Goal: Task Accomplishment & Management: Complete application form

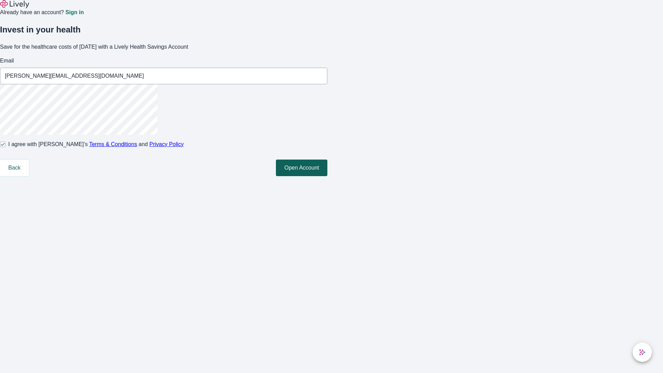
click at [327, 176] on button "Open Account" at bounding box center [301, 168] width 51 height 17
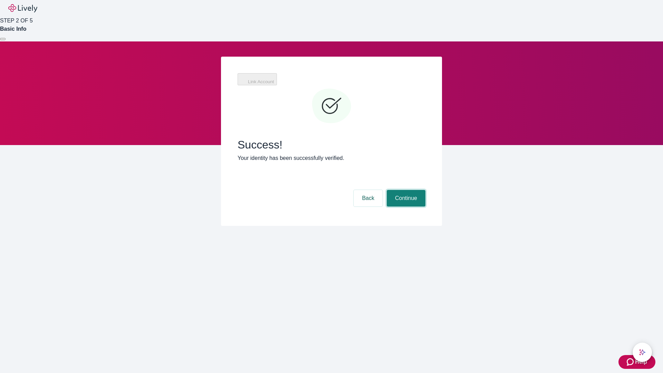
click at [405, 190] on button "Continue" at bounding box center [406, 198] width 39 height 17
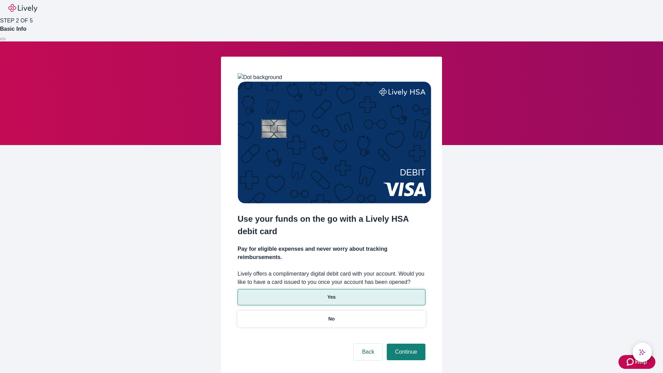
click at [331, 293] on p "Yes" at bounding box center [331, 296] width 8 height 7
click at [405, 344] on button "Continue" at bounding box center [406, 352] width 39 height 17
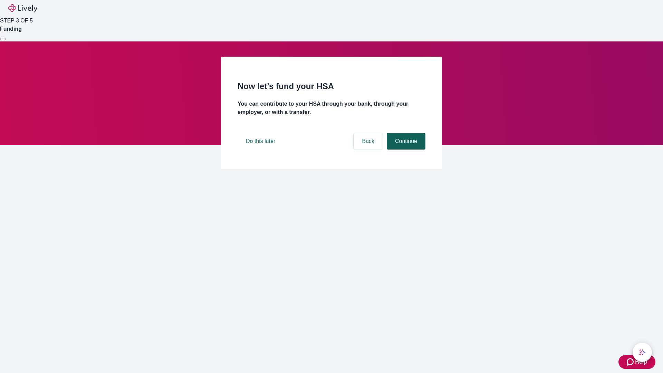
click at [405, 149] on button "Continue" at bounding box center [406, 141] width 39 height 17
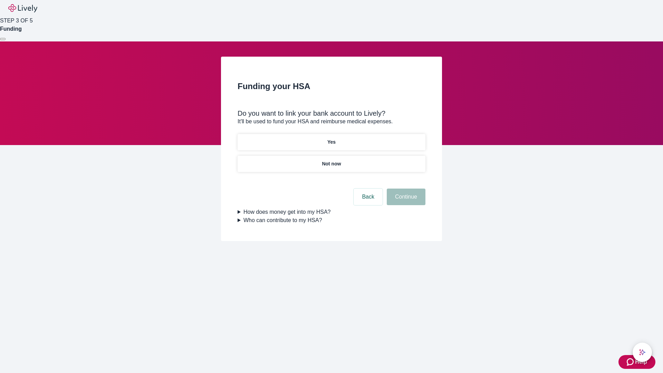
click at [331, 138] on p "Yes" at bounding box center [331, 141] width 8 height 7
click at [405, 189] on button "Continue" at bounding box center [406, 197] width 39 height 17
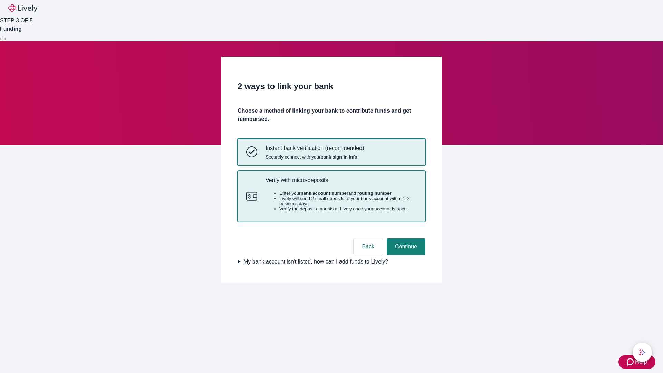
click at [341, 183] on p "Verify with micro-deposits" at bounding box center [341, 180] width 151 height 7
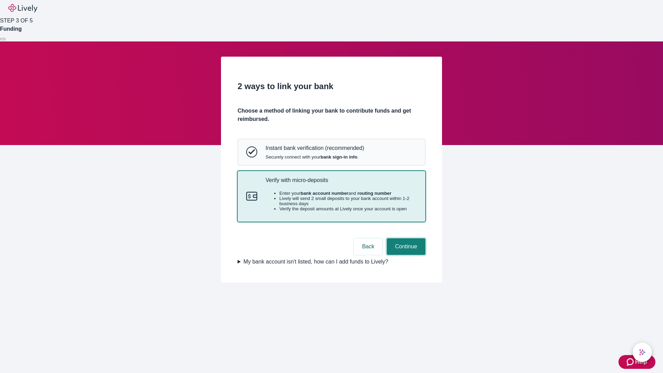
click at [405, 255] on button "Continue" at bounding box center [406, 246] width 39 height 17
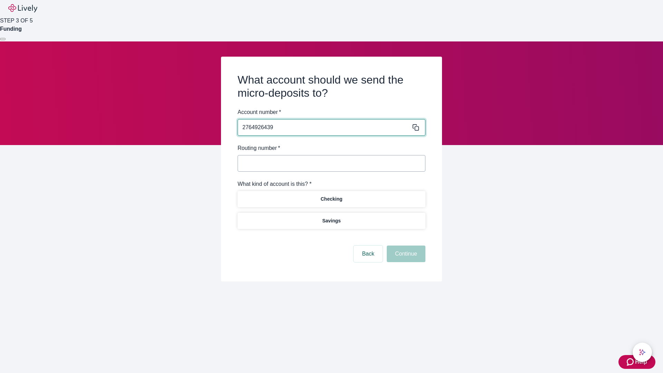
type input "2764926439"
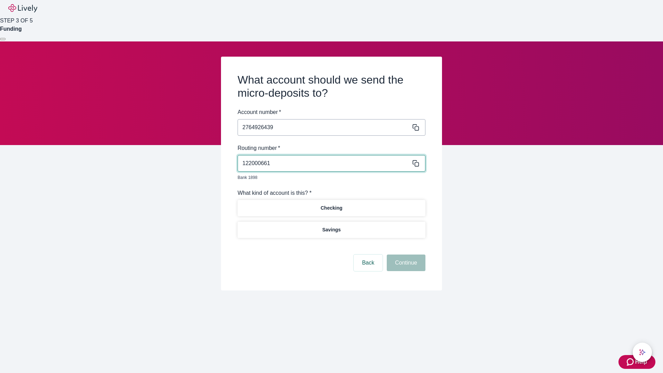
type input "122000661"
click at [331, 204] on p "Checking" at bounding box center [331, 207] width 22 height 7
click at [405, 255] on button "Continue" at bounding box center [406, 262] width 39 height 17
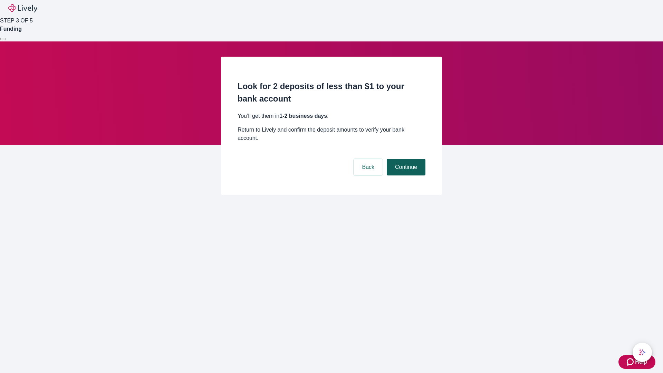
click at [405, 159] on button "Continue" at bounding box center [406, 167] width 39 height 17
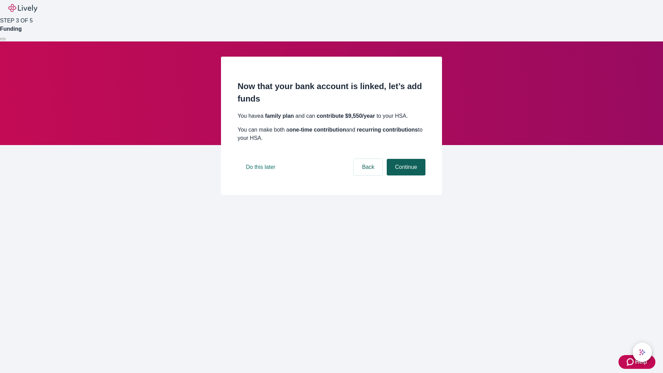
click at [405, 175] on button "Continue" at bounding box center [406, 167] width 39 height 17
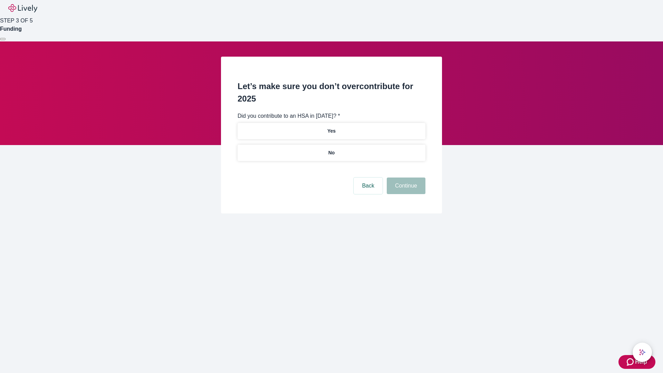
click at [331, 149] on p "No" at bounding box center [331, 152] width 7 height 7
click at [405, 177] on button "Continue" at bounding box center [406, 185] width 39 height 17
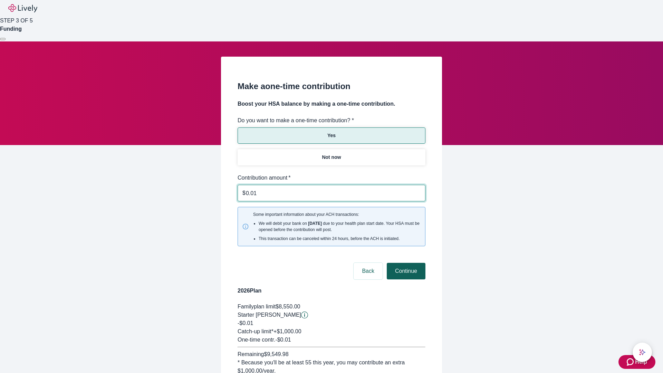
type input "0.01"
click at [405, 263] on button "Continue" at bounding box center [406, 271] width 39 height 17
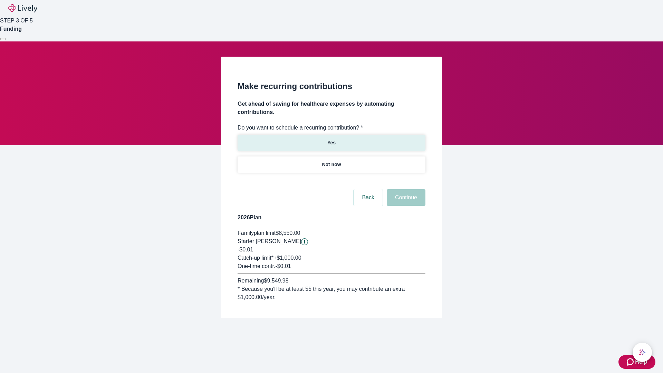
click at [331, 139] on p "Yes" at bounding box center [331, 142] width 8 height 7
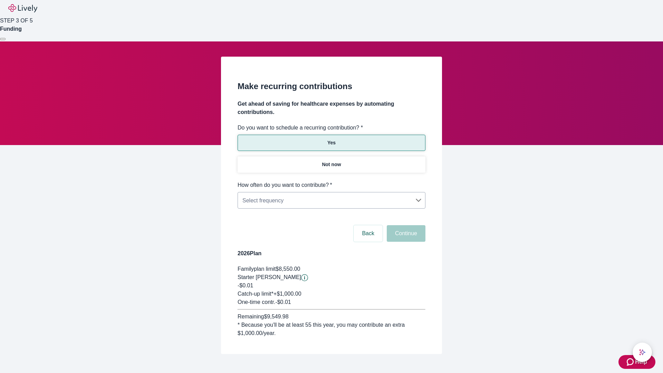
click at [331, 181] on body "Help STEP 3 OF 5 Funding Make recurring contributions Get ahead of saving for h…" at bounding box center [331, 193] width 663 height 387
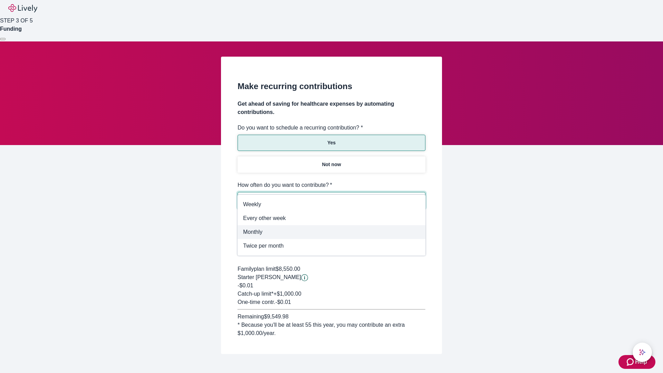
click at [331, 232] on span "Monthly" at bounding box center [331, 232] width 177 height 8
type input "Monthly"
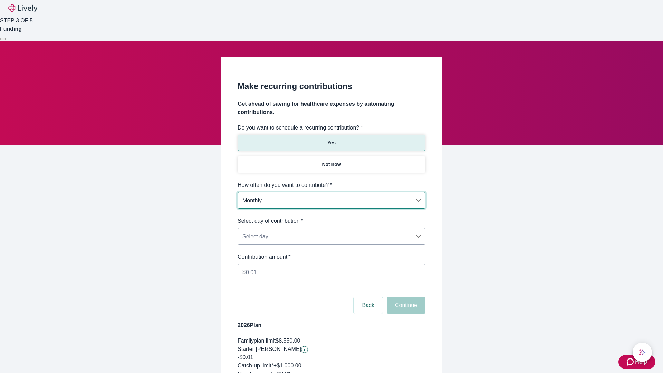
click at [331, 217] on body "Help STEP 3 OF 5 Funding Make recurring contributions Get ahead of saving for h…" at bounding box center [331, 229] width 663 height 459
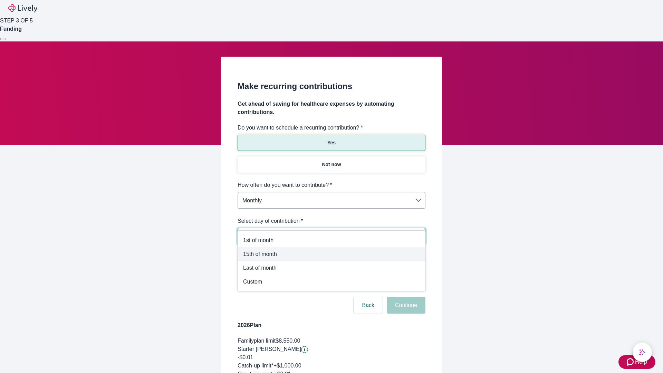
click at [331, 254] on span "15th of month" at bounding box center [331, 254] width 177 height 8
type input "Monthly15th"
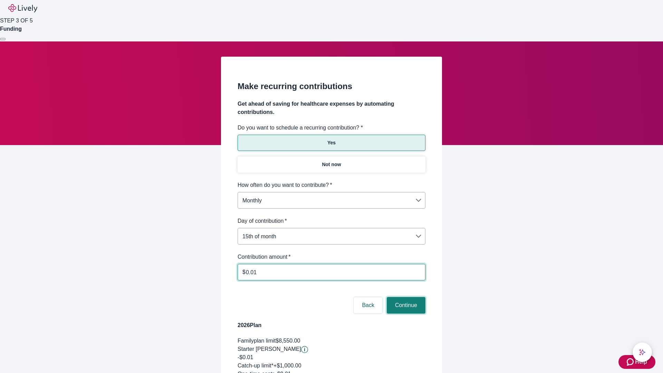
click at [405, 297] on button "Continue" at bounding box center [406, 305] width 39 height 17
